Goal: Task Accomplishment & Management: Use online tool/utility

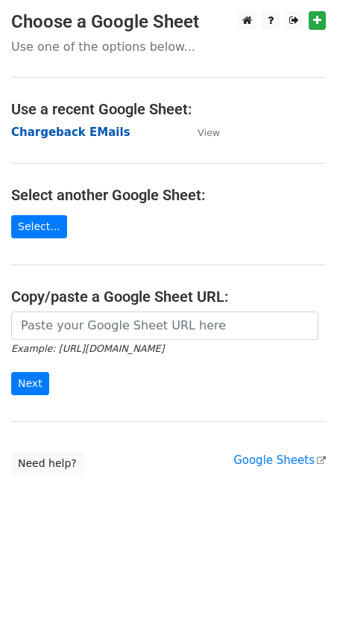
click at [52, 136] on strong "Chargeback EMails" at bounding box center [70, 131] width 119 height 13
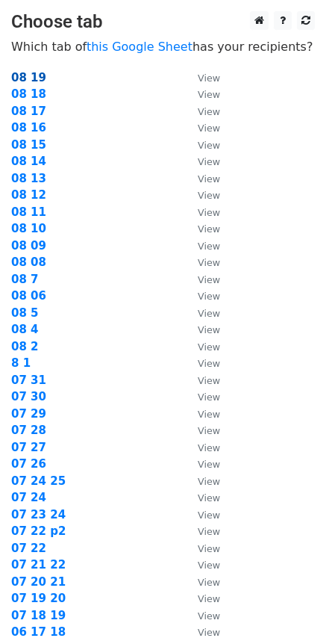
click at [23, 73] on strong "08 19" at bounding box center [28, 77] width 35 height 13
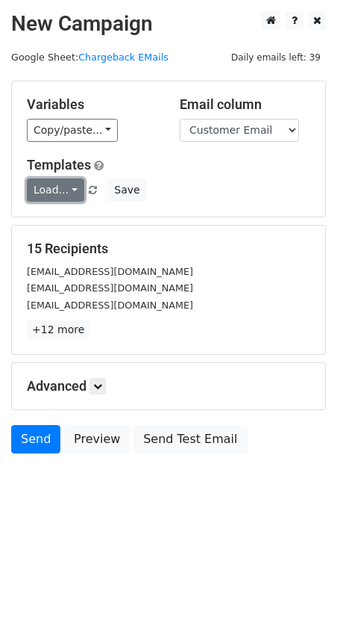
click at [70, 195] on link "Load..." at bounding box center [55, 189] width 57 height 23
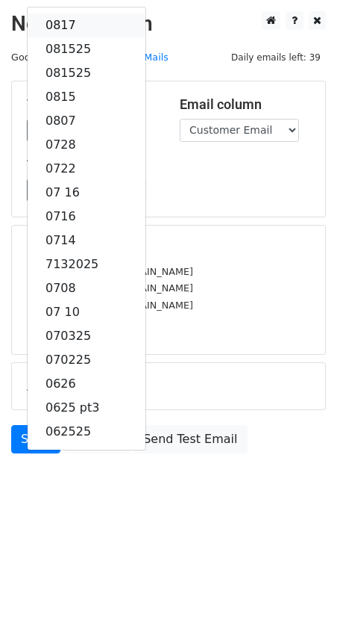
click at [63, 24] on link "0817" at bounding box center [87, 25] width 118 height 24
